Goal: Task Accomplishment & Management: Manage account settings

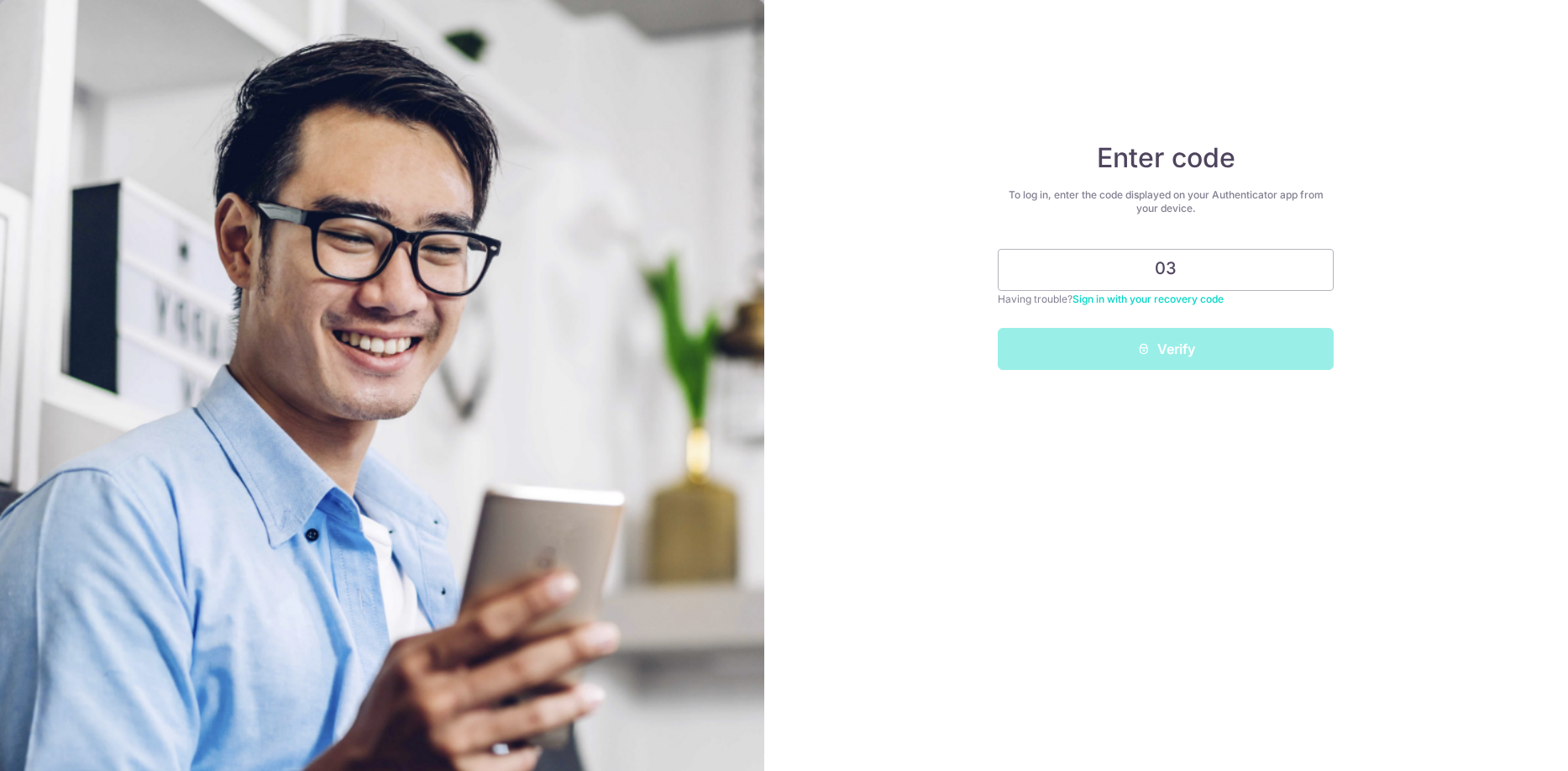
type input "0"
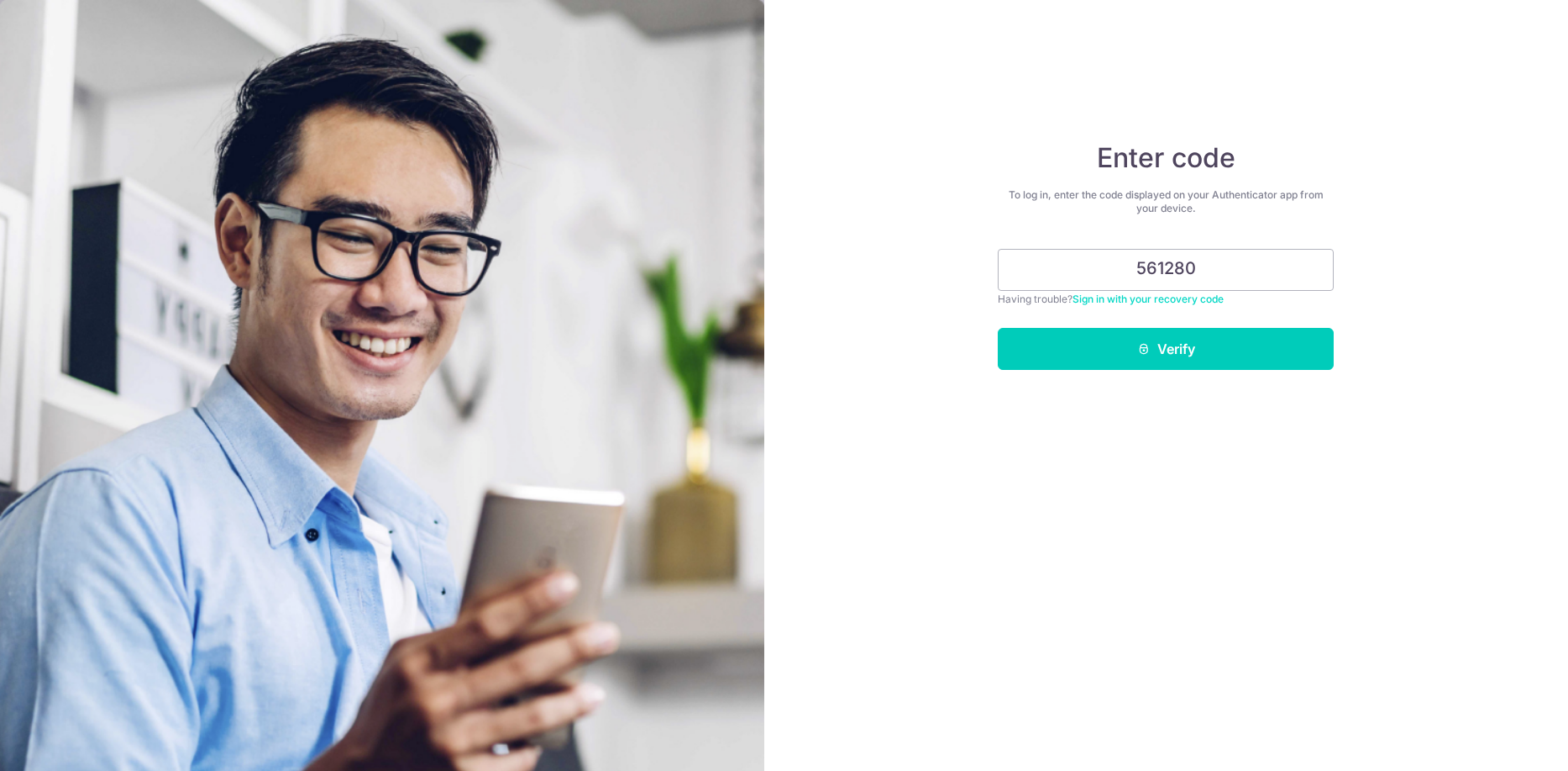
type input "561280"
click at [1220, 373] on div "Enter code To log in, enter the code displayed on your Authenticator app from y…" at bounding box center [1167, 385] width 805 height 771
click at [1232, 342] on button "Verify" at bounding box center [1166, 348] width 336 height 42
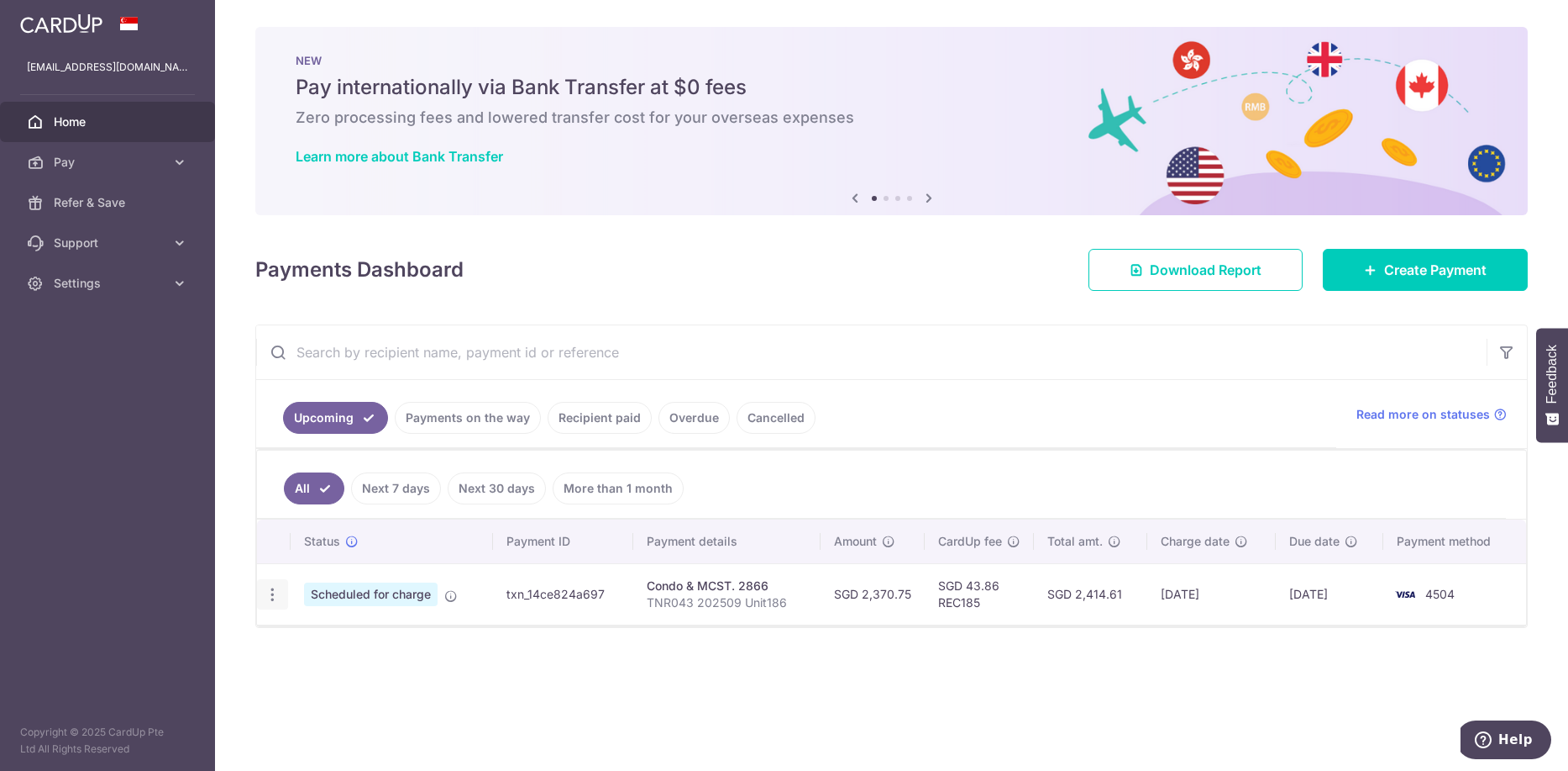
click at [276, 601] on icon "button" at bounding box center [273, 595] width 18 height 18
click at [344, 638] on span "Update payment" at bounding box center [361, 640] width 114 height 20
radio input "true"
type input "2,370.75"
type input "[DATE]"
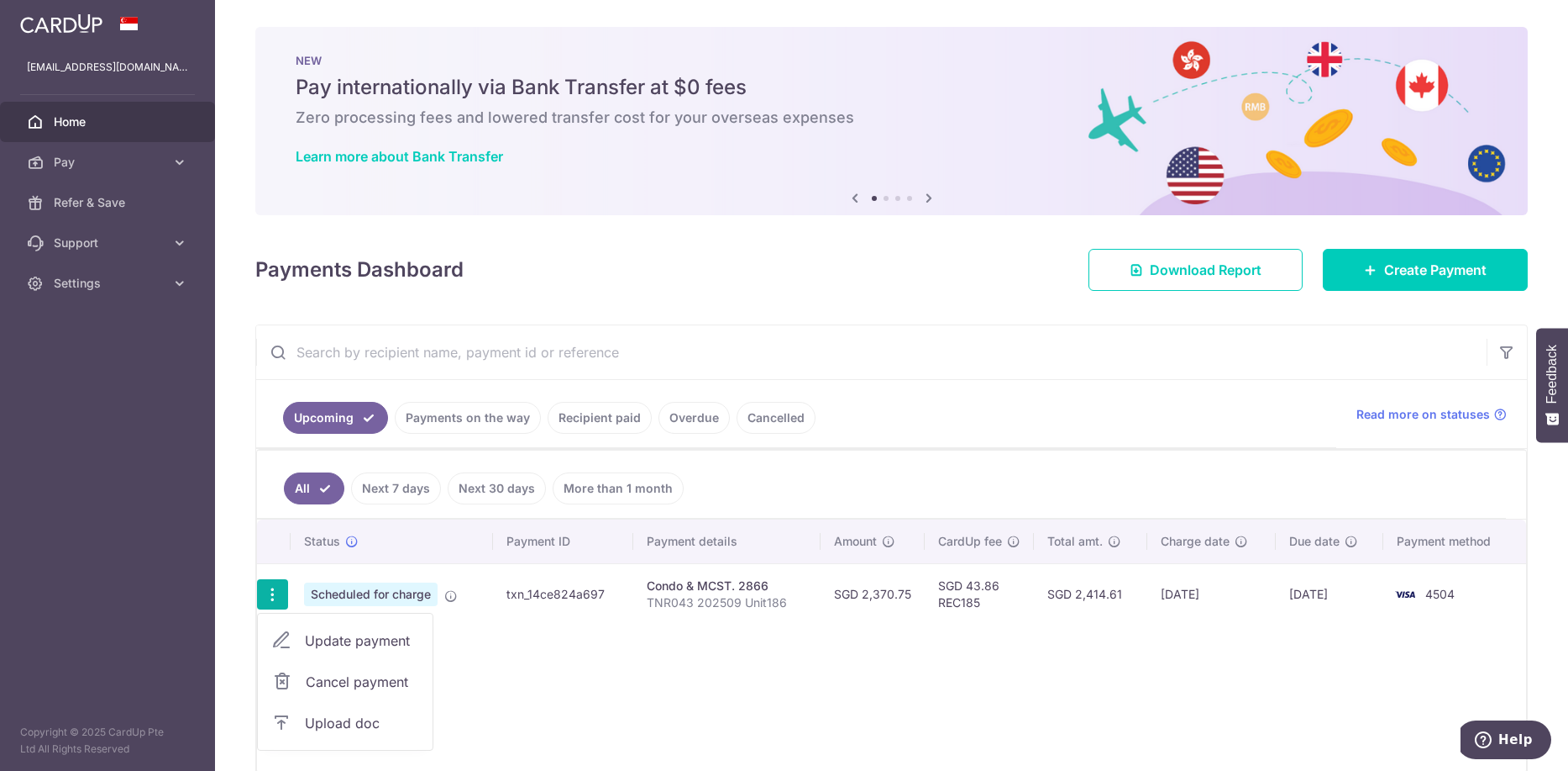
type input "TNR043 202509 Unit186"
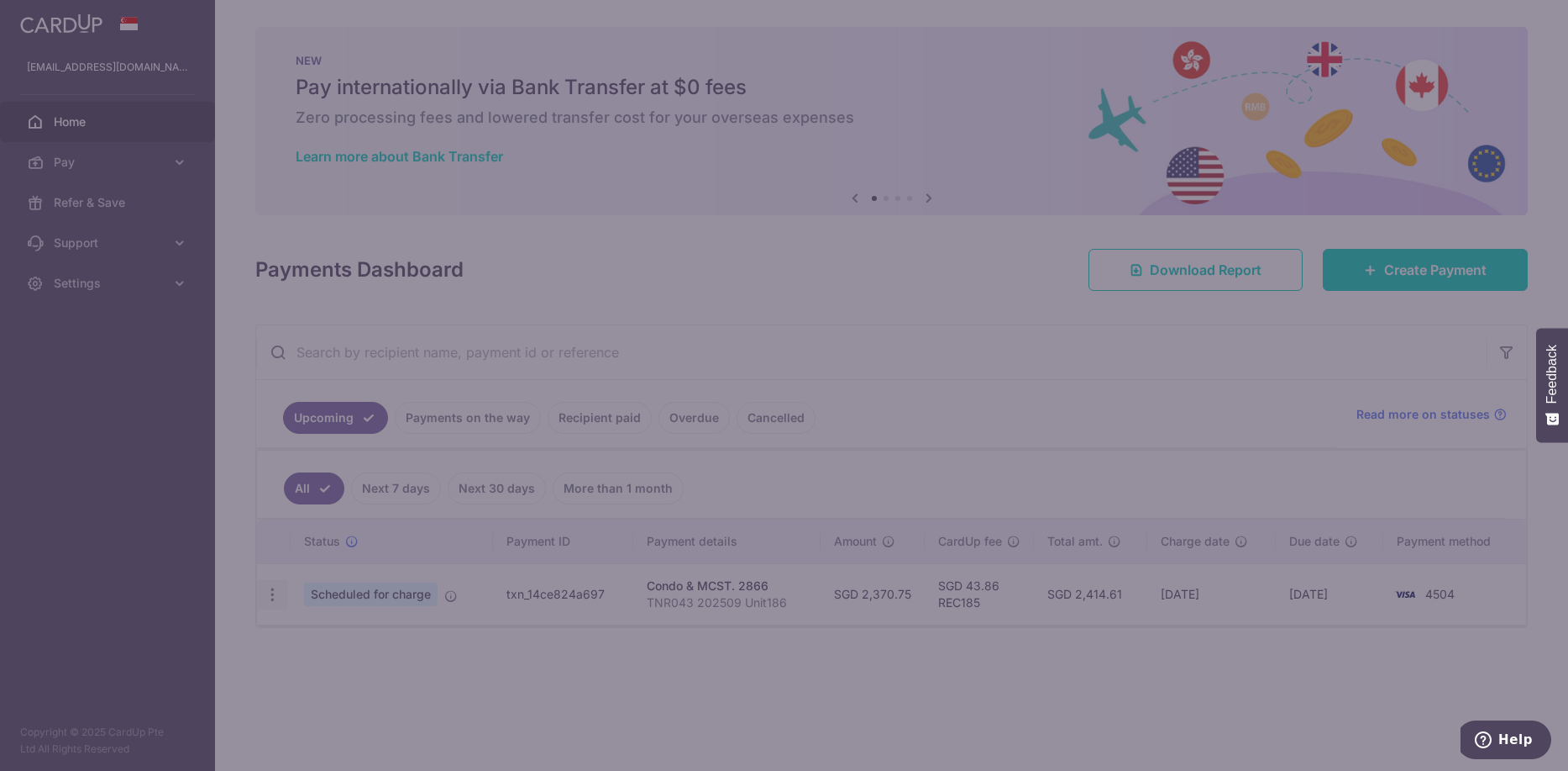
type input "REC185"
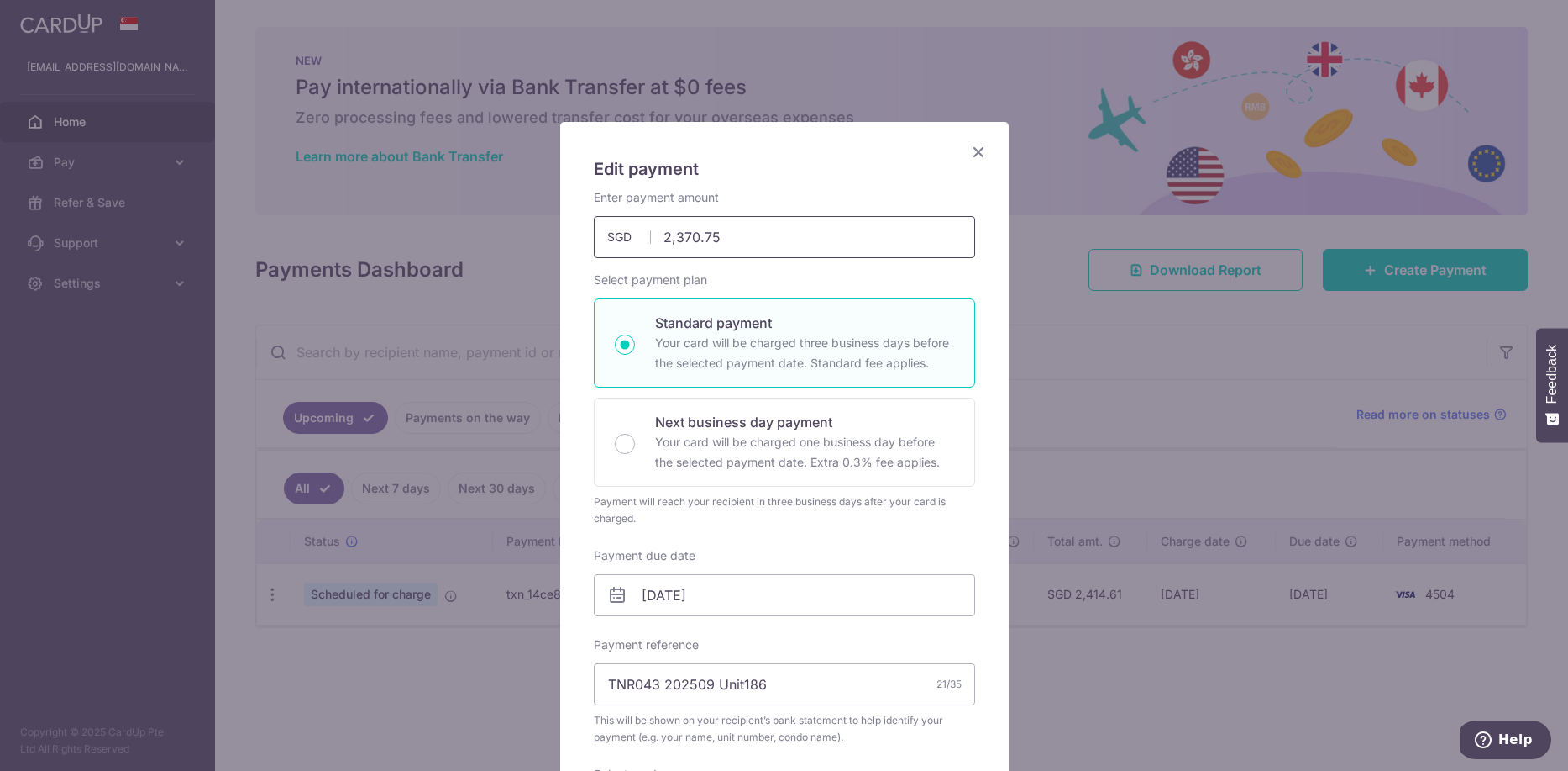
click at [736, 234] on input "2,370.75" at bounding box center [784, 237] width 382 height 42
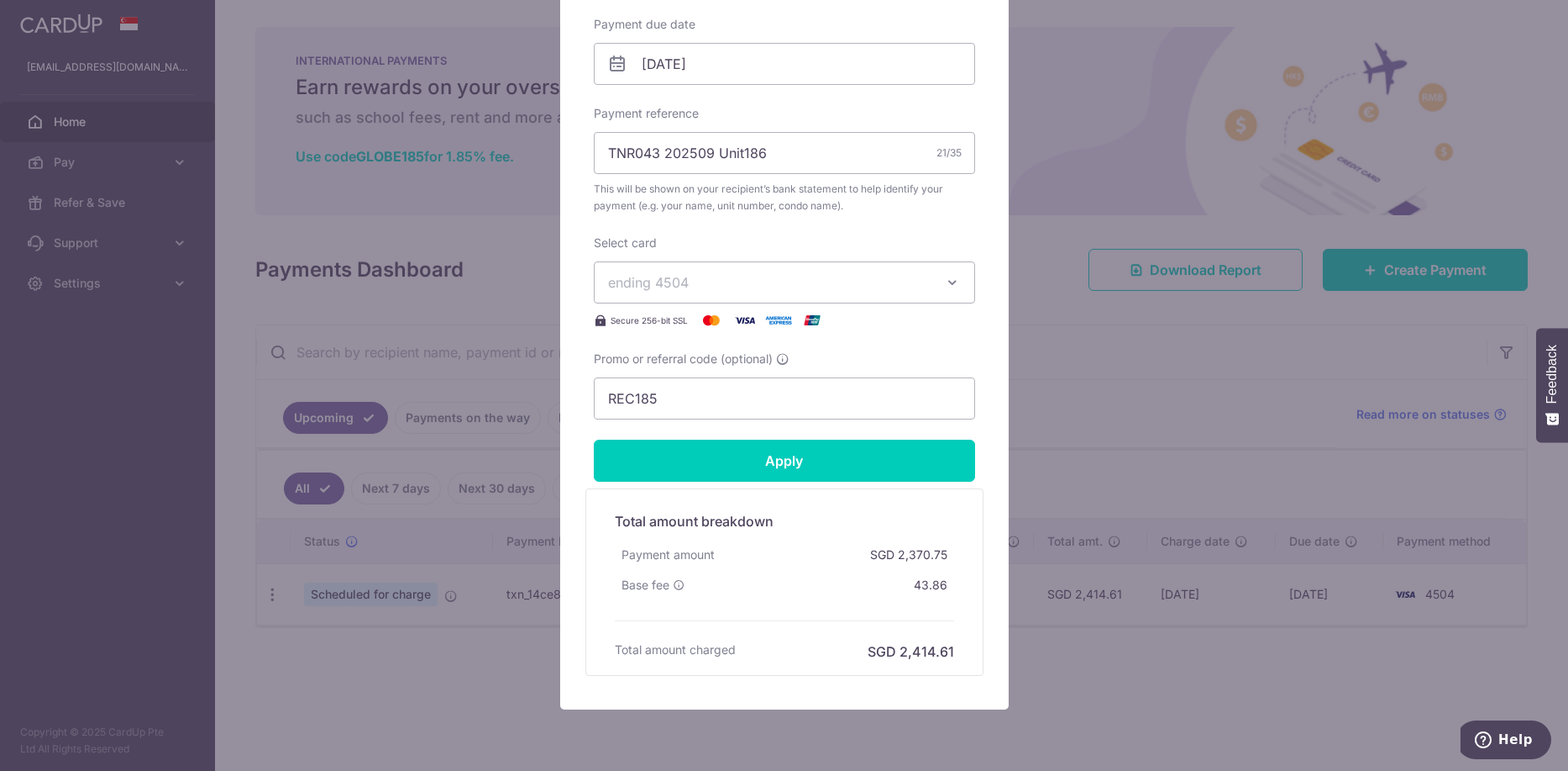
scroll to position [534, 0]
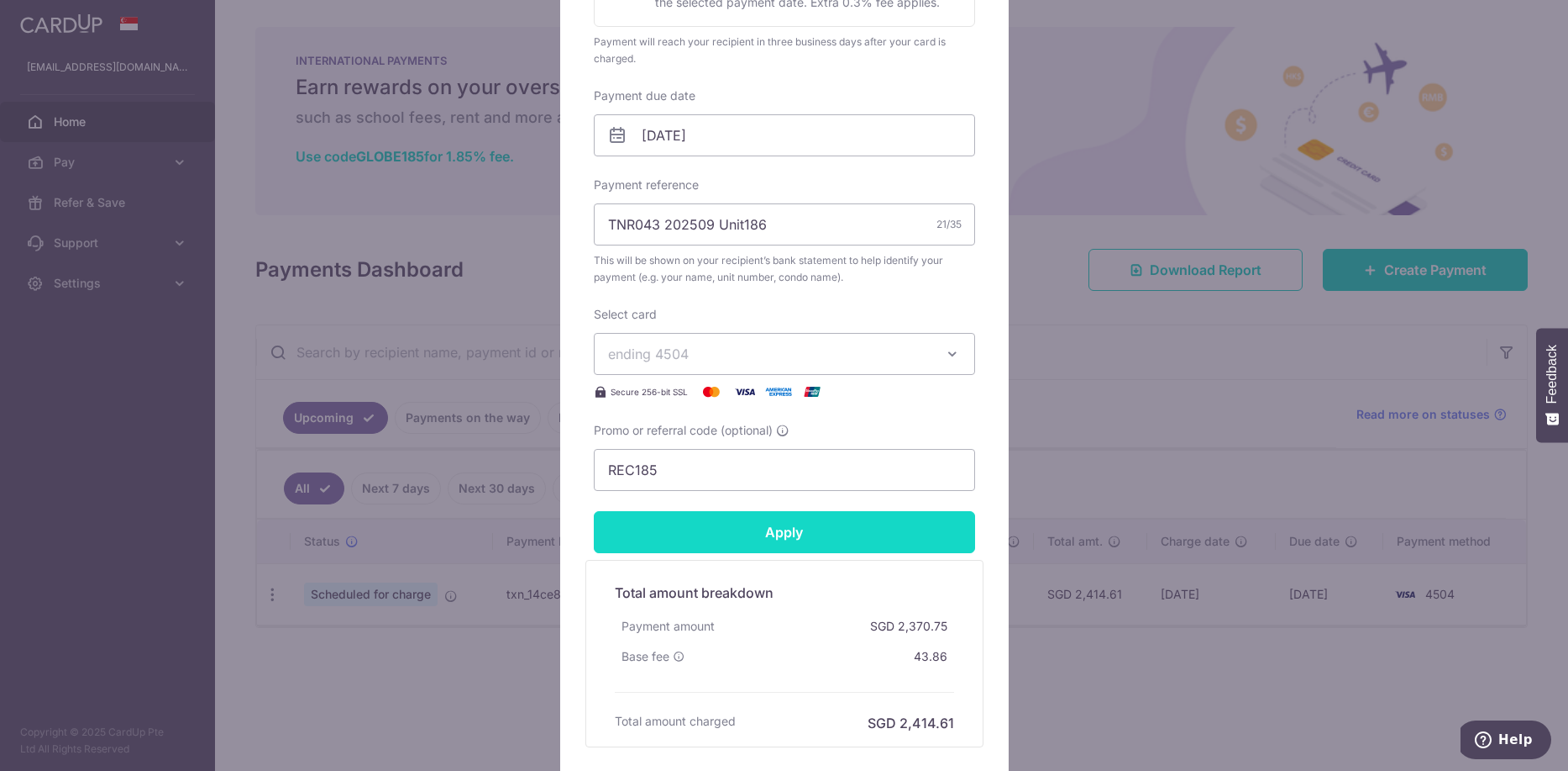
type input "2,452.50"
click at [792, 531] on input "Apply" at bounding box center [784, 531] width 382 height 42
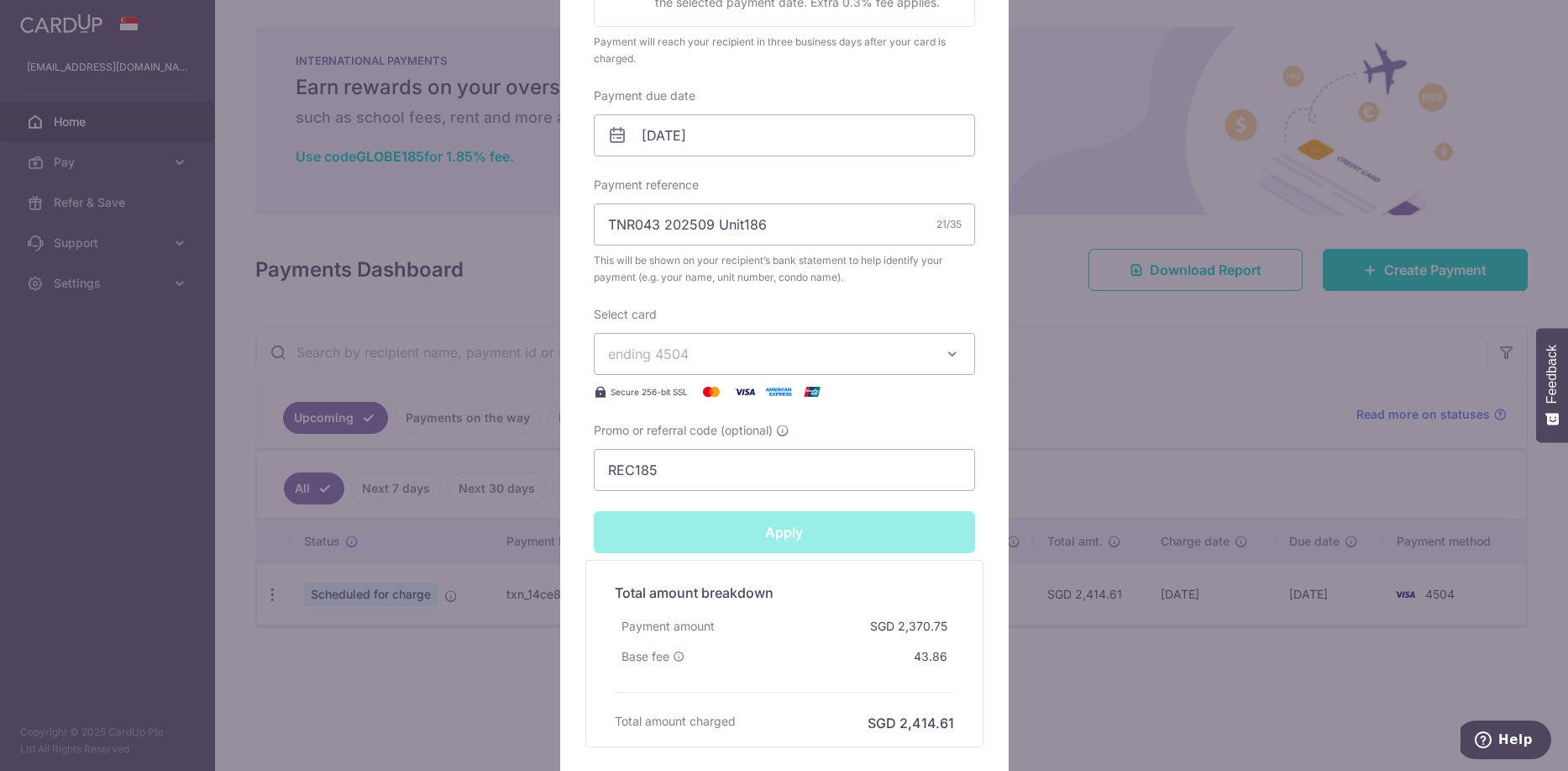
type input "Successfully Applied"
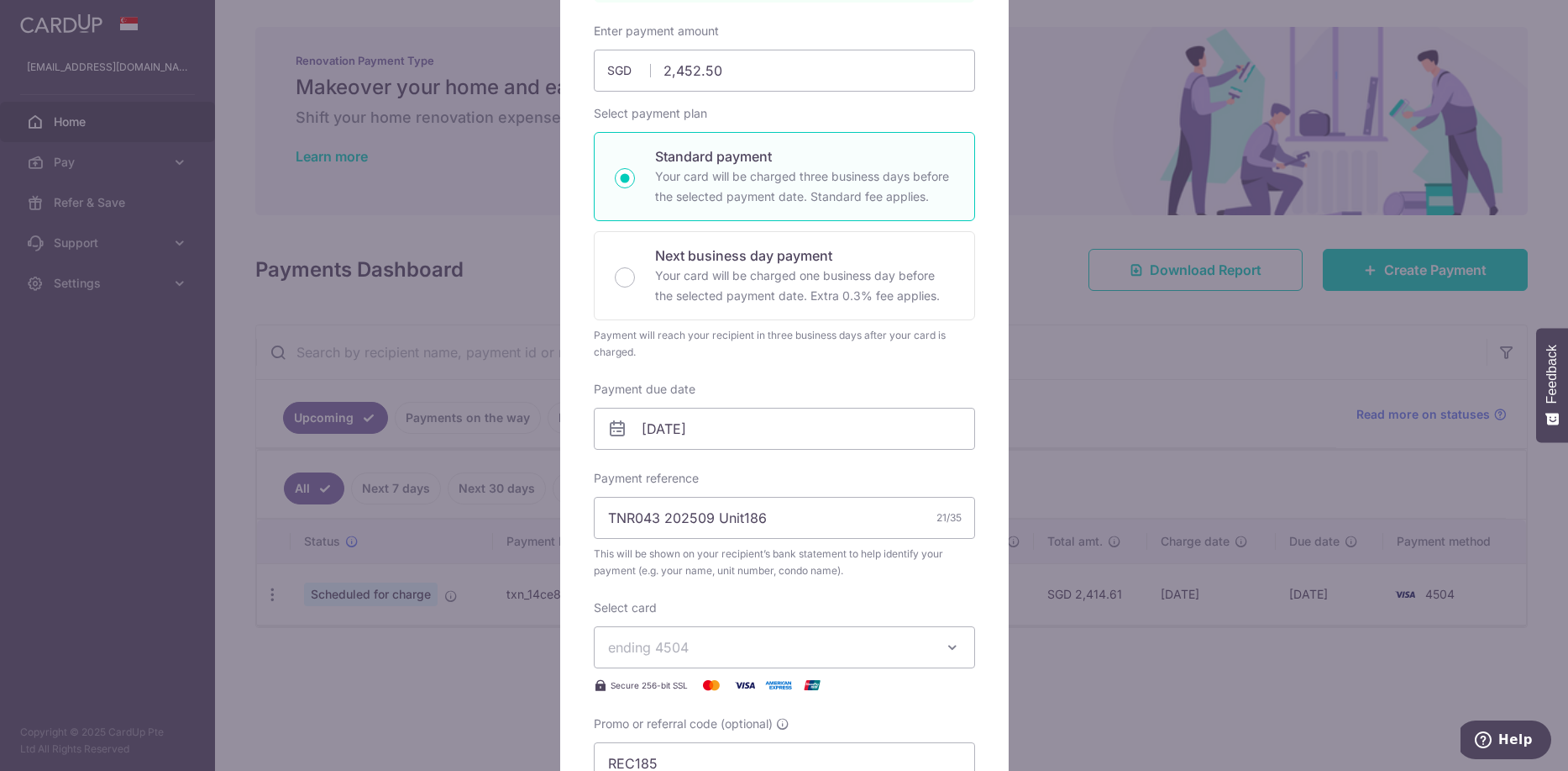
scroll to position [0, 0]
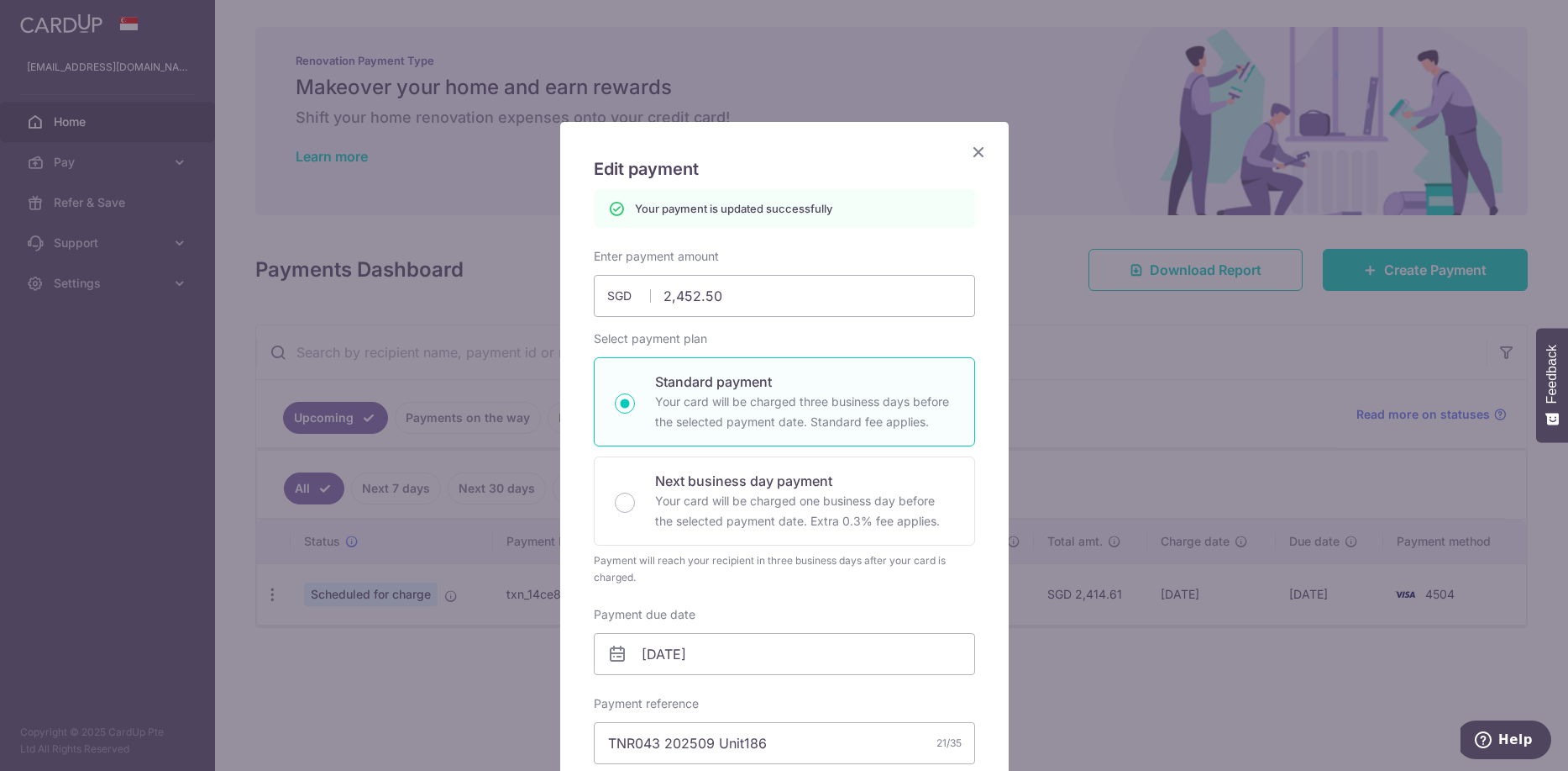
click at [977, 149] on icon "Close" at bounding box center [978, 151] width 20 height 21
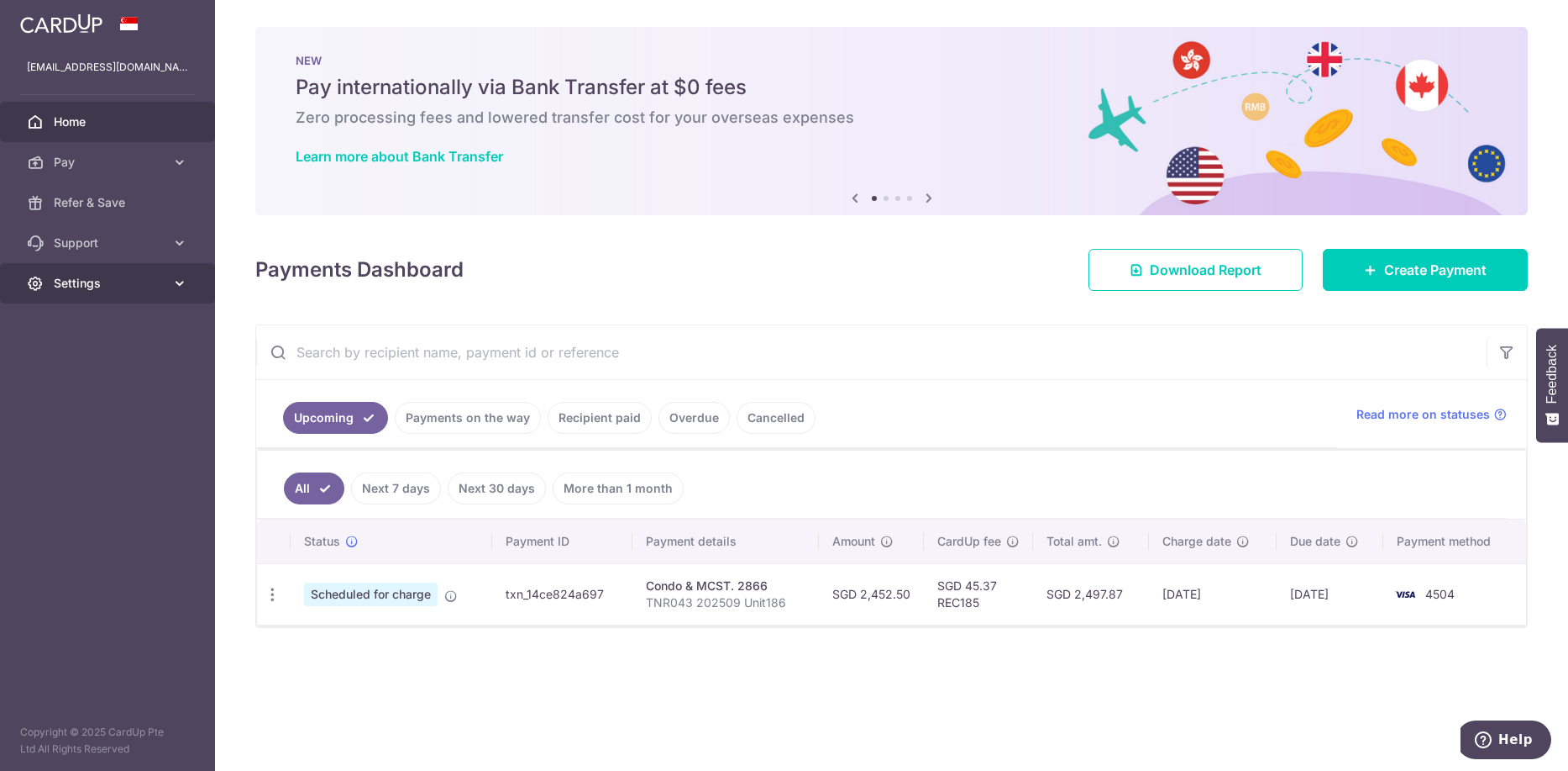
click at [79, 281] on span "Settings" at bounding box center [109, 283] width 111 height 17
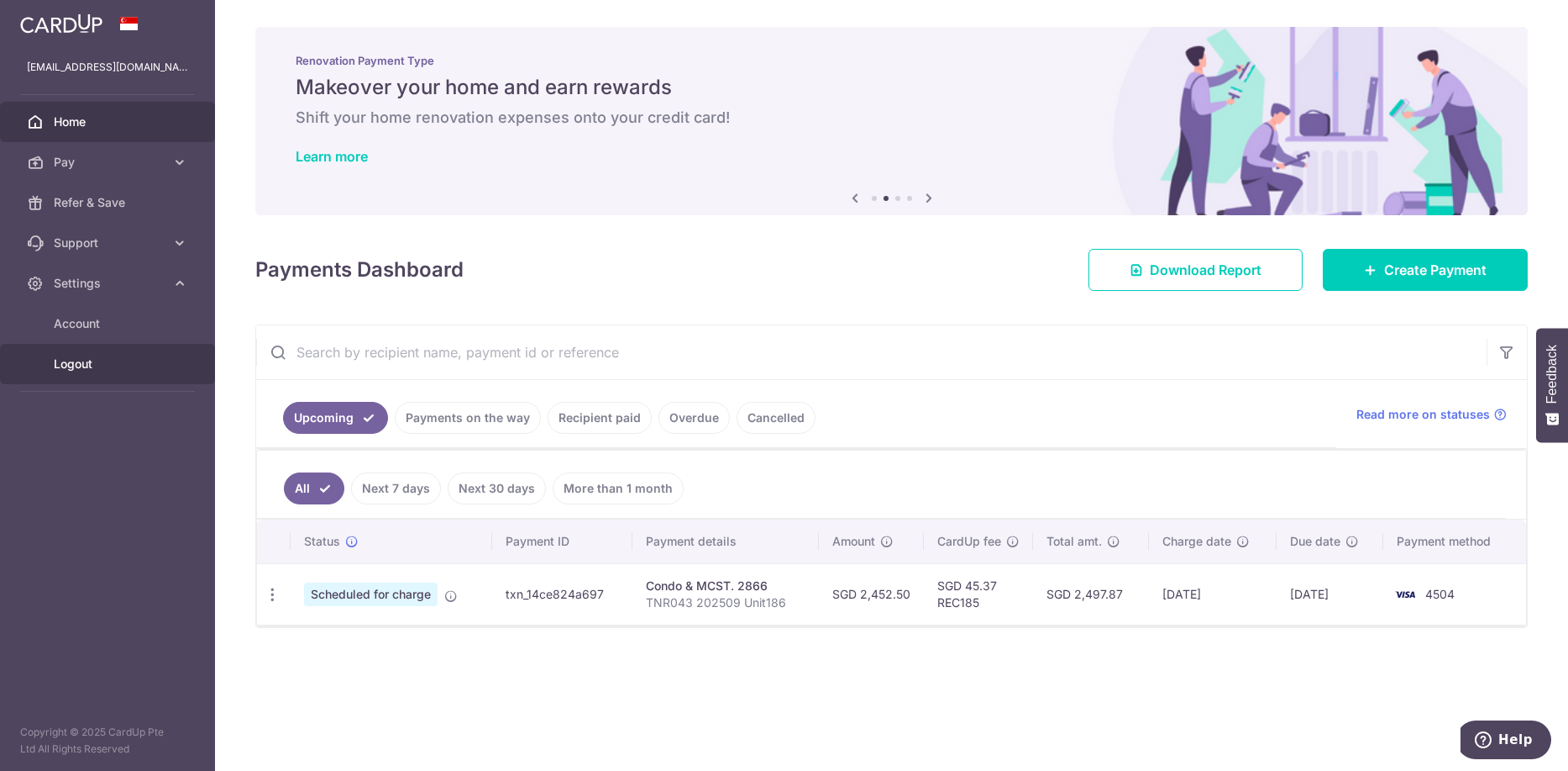
click at [99, 368] on span "Logout" at bounding box center [109, 363] width 111 height 17
